Goal: Information Seeking & Learning: Learn about a topic

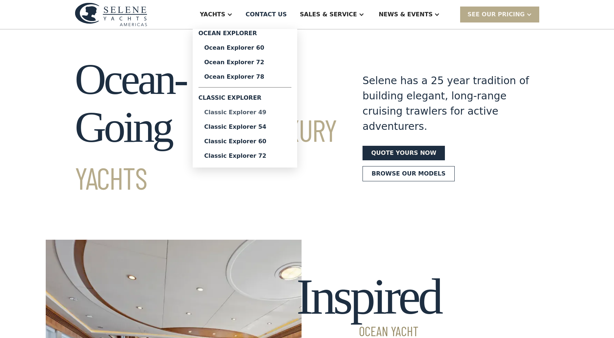
click at [261, 114] on div "Classic Explorer 49" at bounding box center [244, 113] width 81 height 6
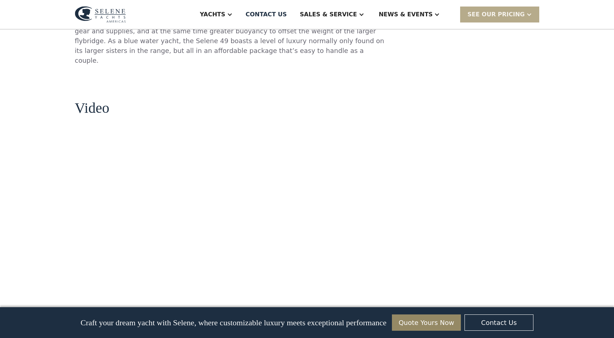
scroll to position [683, 0]
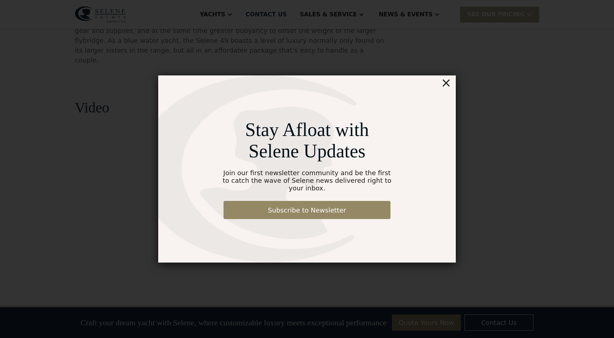
click at [445, 87] on div "×" at bounding box center [446, 82] width 11 height 15
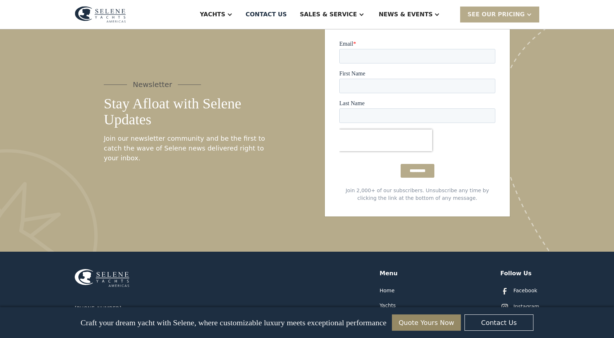
scroll to position [1943, 0]
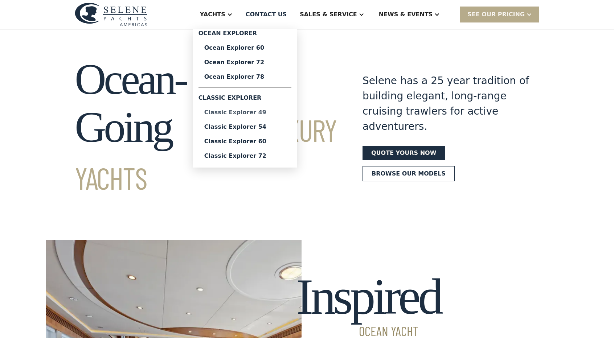
click at [270, 111] on div "Classic Explorer 49" at bounding box center [244, 113] width 81 height 6
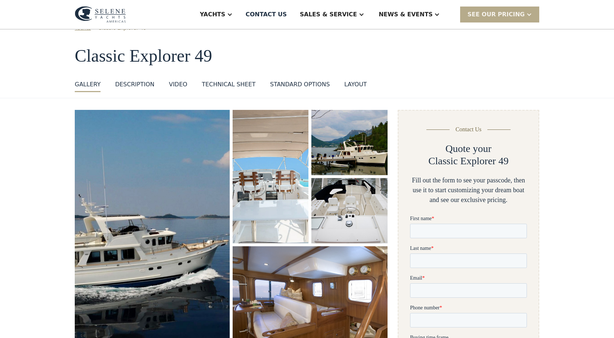
scroll to position [23, 0]
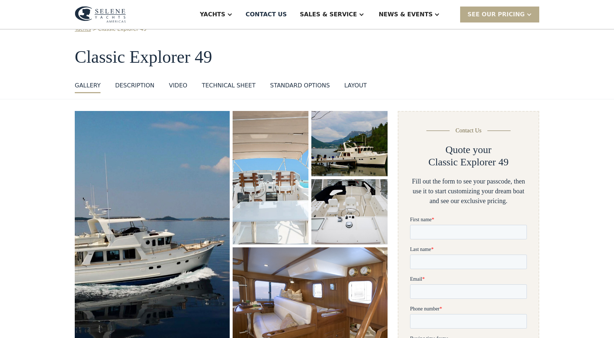
click at [220, 84] on div "Technical sheet" at bounding box center [229, 85] width 54 height 9
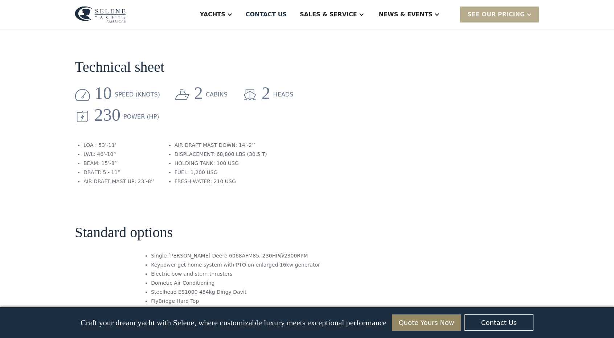
scroll to position [962, 0]
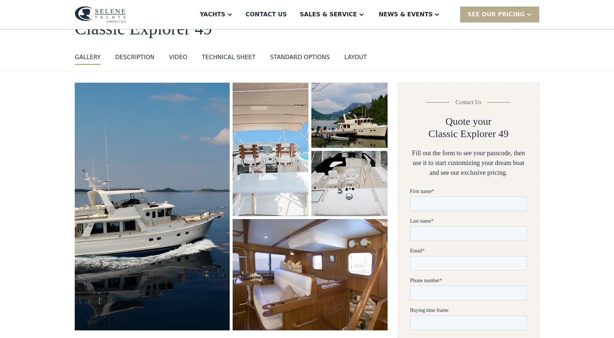
click at [205, 57] on div "Technical sheet" at bounding box center [229, 57] width 54 height 9
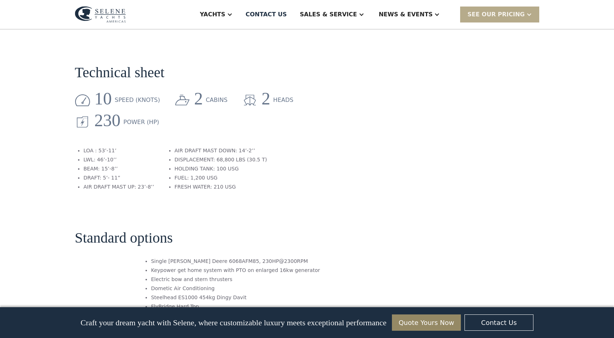
scroll to position [962, 0]
